Goal: Task Accomplishment & Management: Use online tool/utility

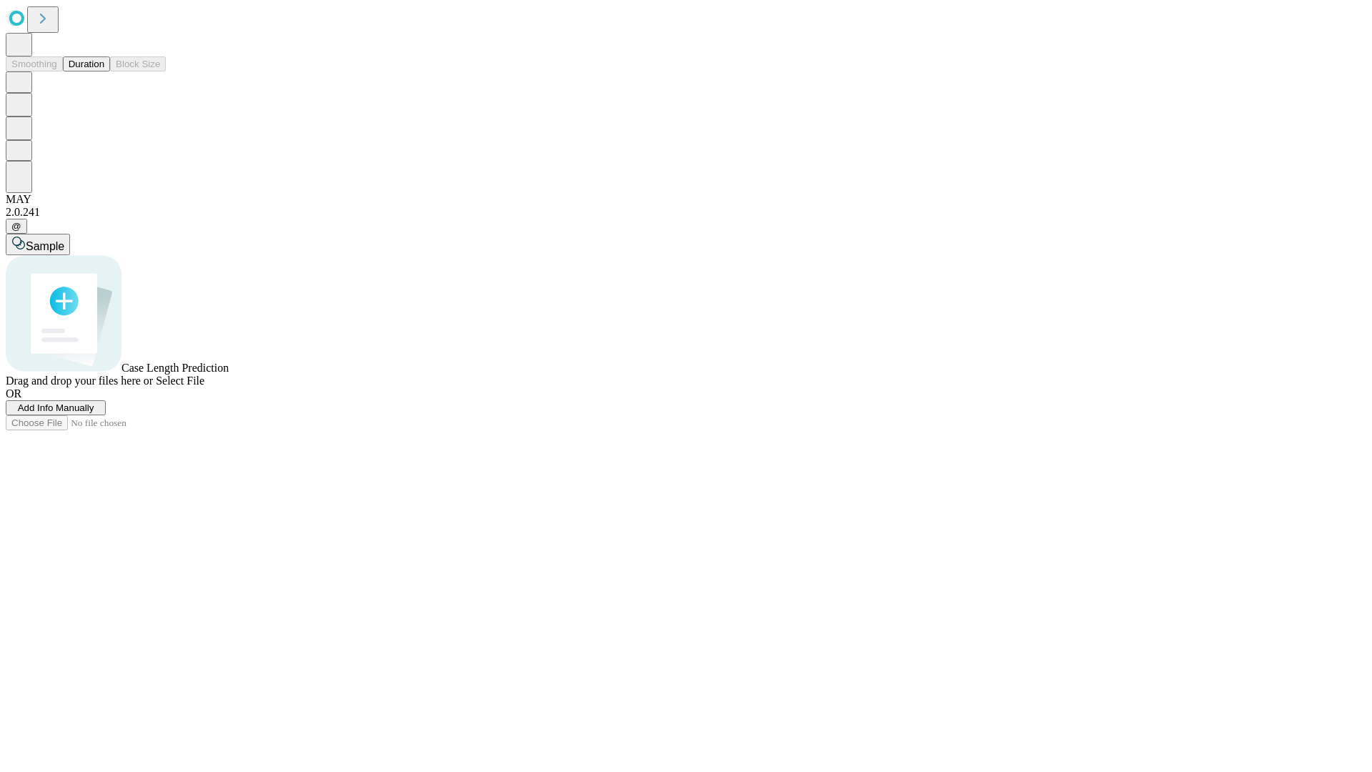
click at [104, 71] on button "Duration" at bounding box center [86, 63] width 47 height 15
click at [94, 413] on span "Add Info Manually" at bounding box center [56, 407] width 76 height 11
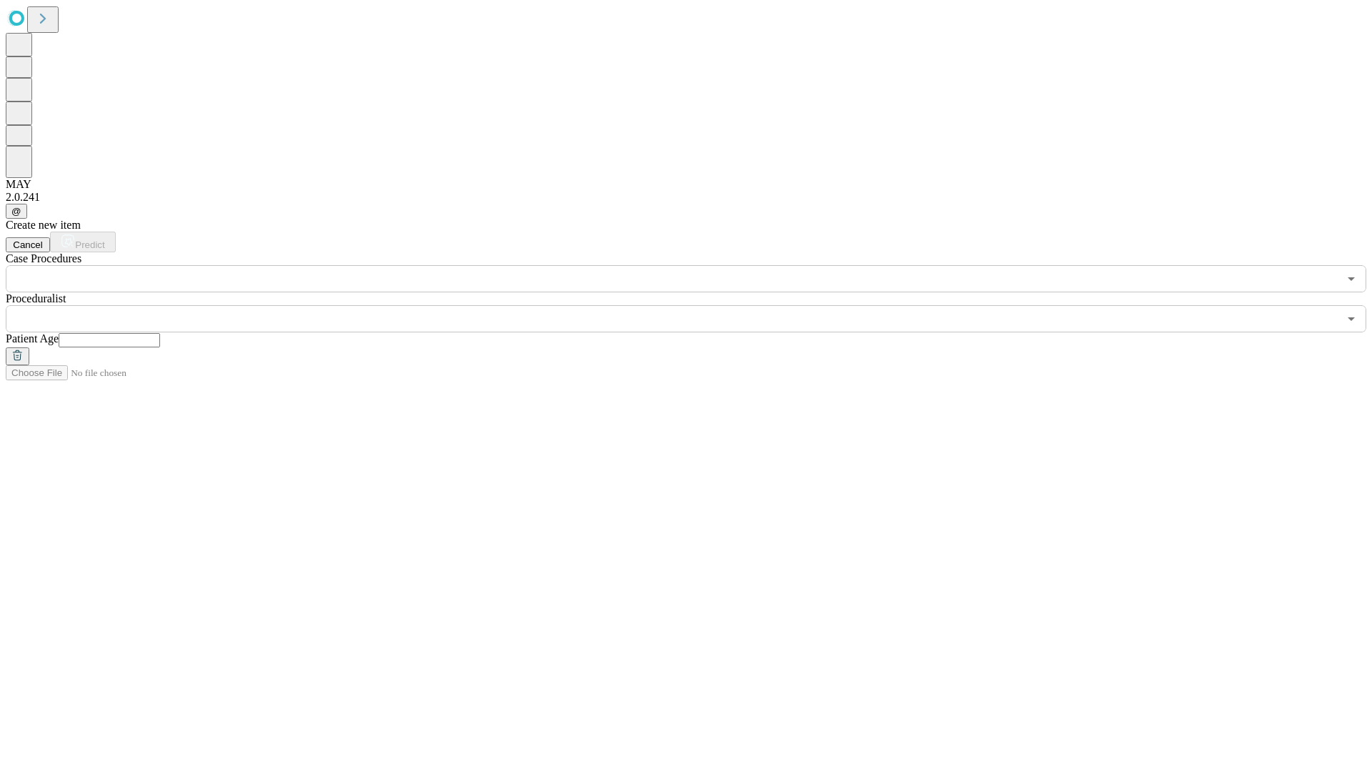
click at [160, 333] on input "text" at bounding box center [109, 340] width 101 height 14
type input "**"
click at [696, 305] on input "text" at bounding box center [672, 318] width 1333 height 27
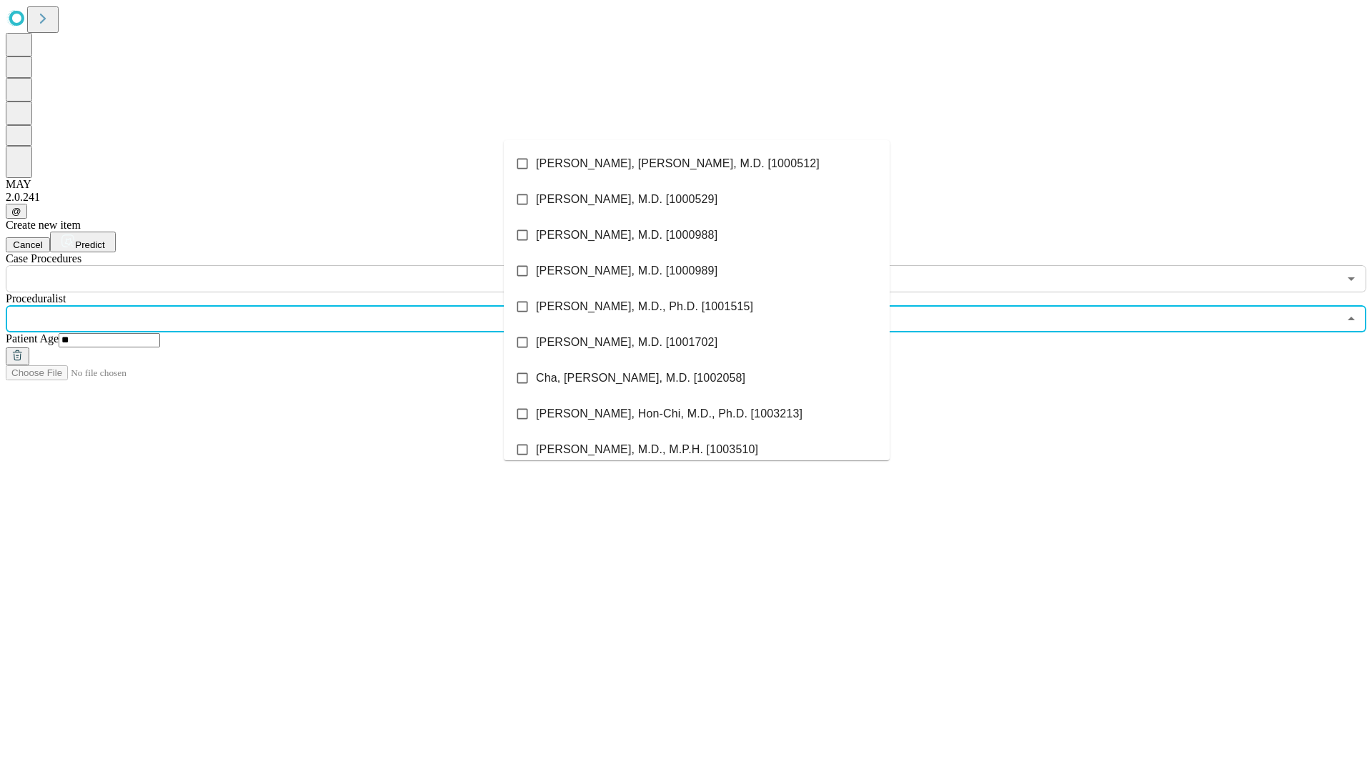
click at [697, 164] on li "[PERSON_NAME], [PERSON_NAME], M.D. [1000512]" at bounding box center [697, 164] width 386 height 36
click at [300, 265] on input "text" at bounding box center [672, 278] width 1333 height 27
